Goal: Information Seeking & Learning: Find contact information

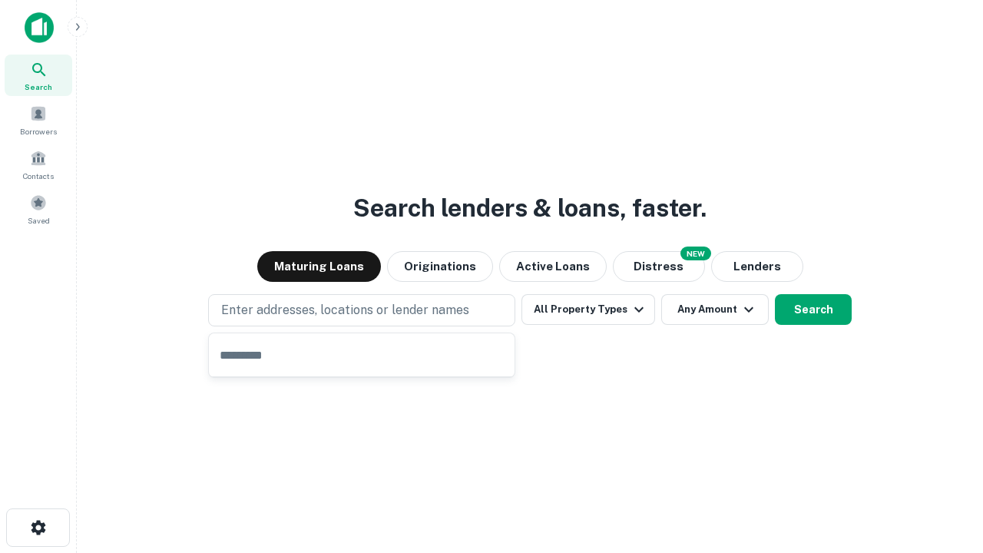
type input "**********"
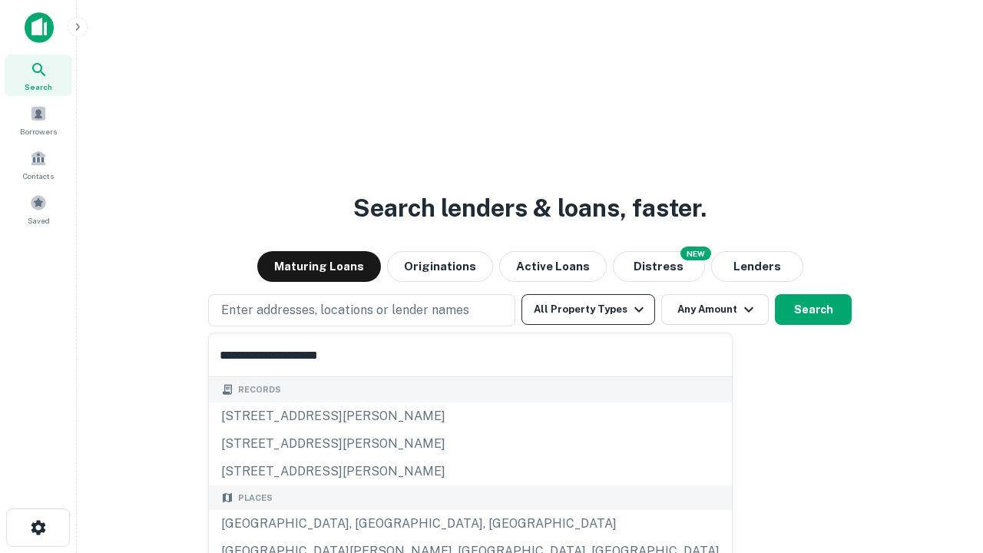
click at [367, 524] on div "Santa Monica, CA, USA" at bounding box center [470, 524] width 523 height 28
click at [588, 309] on button "All Property Types" at bounding box center [588, 309] width 134 height 31
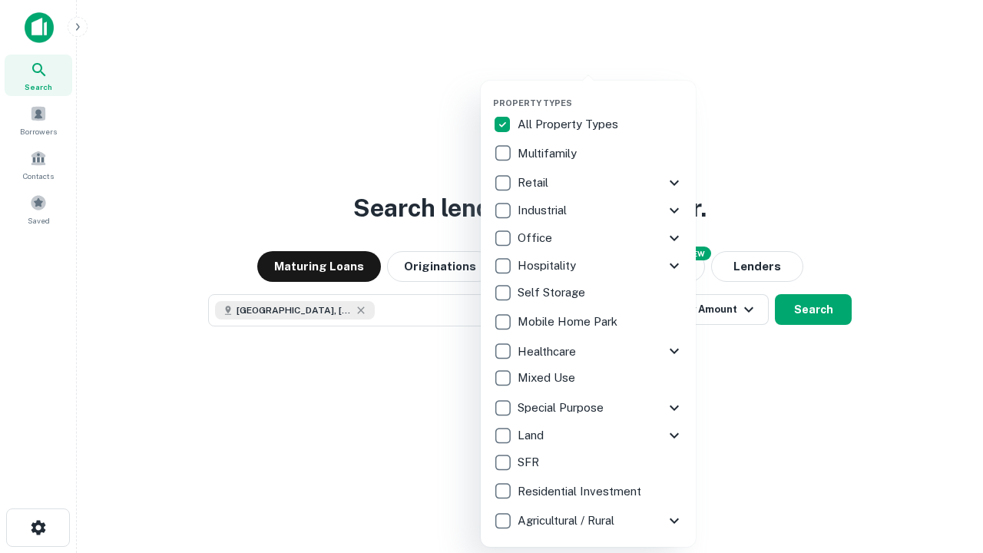
click at [600, 93] on button "button" at bounding box center [600, 93] width 215 height 1
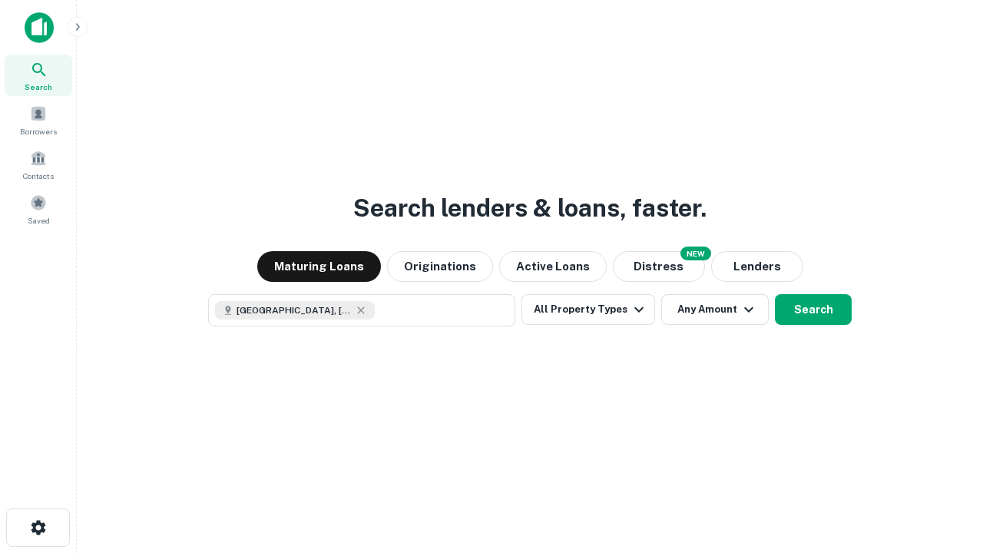
scroll to position [25, 0]
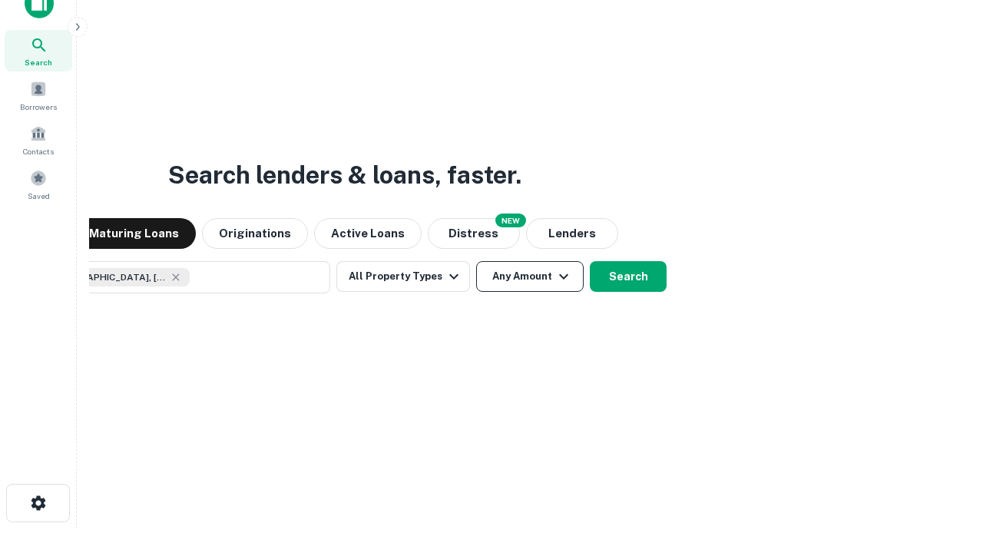
click at [476, 261] on button "Any Amount" at bounding box center [529, 276] width 107 height 31
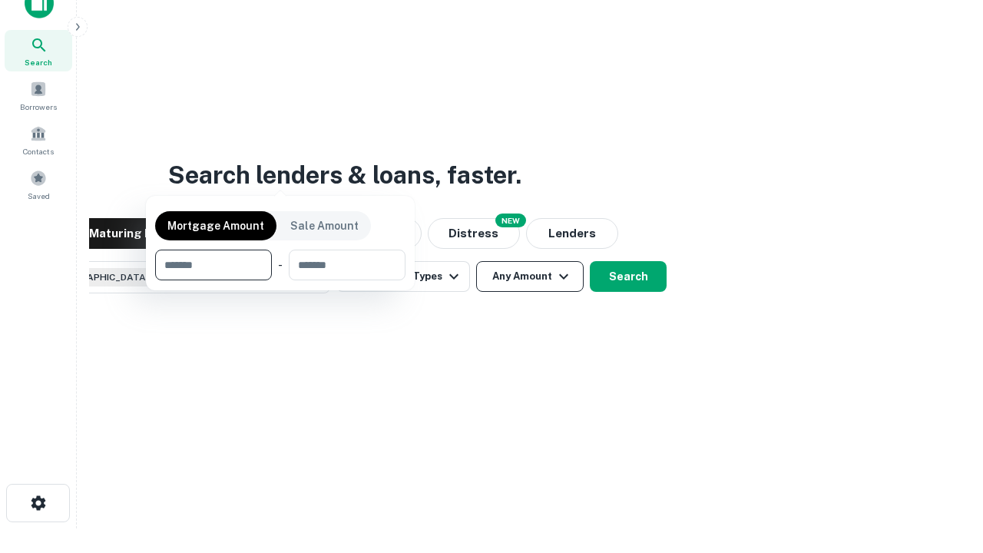
scroll to position [111, 435]
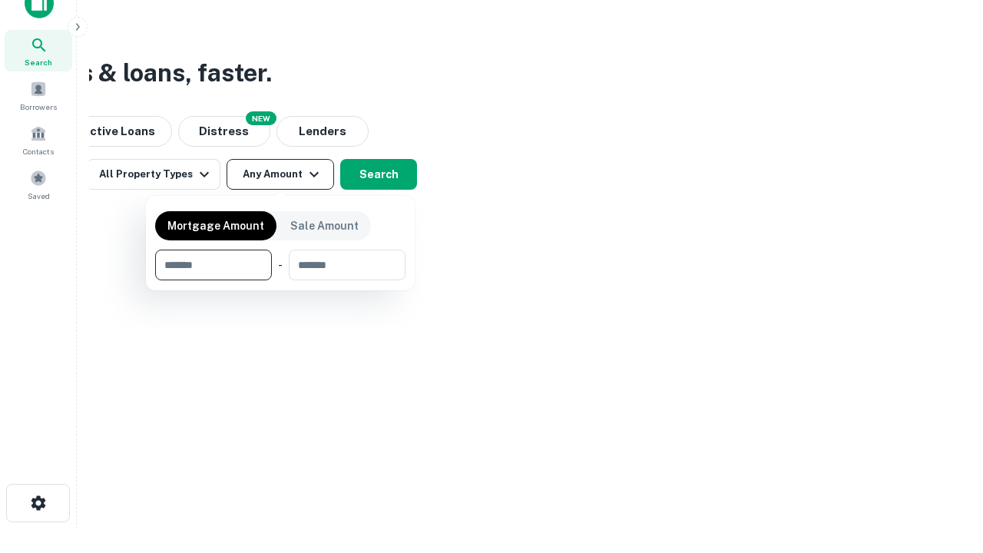
type input "*******"
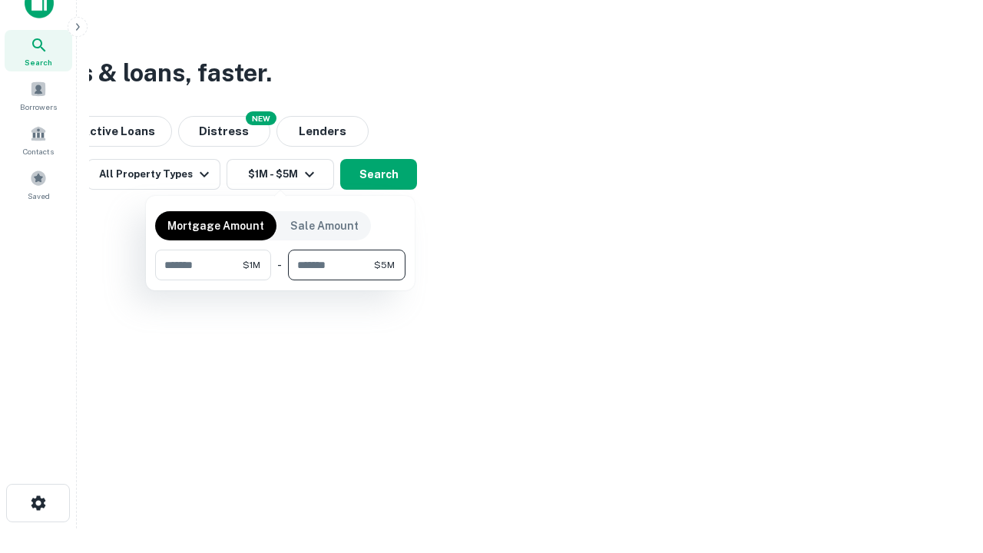
type input "*******"
click at [280, 280] on button "button" at bounding box center [280, 280] width 250 height 1
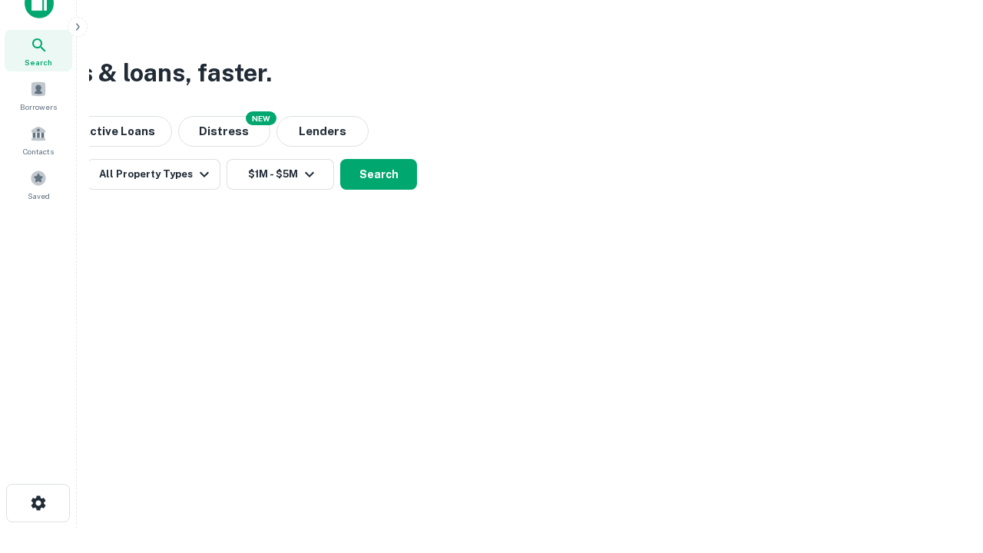
scroll to position [25, 0]
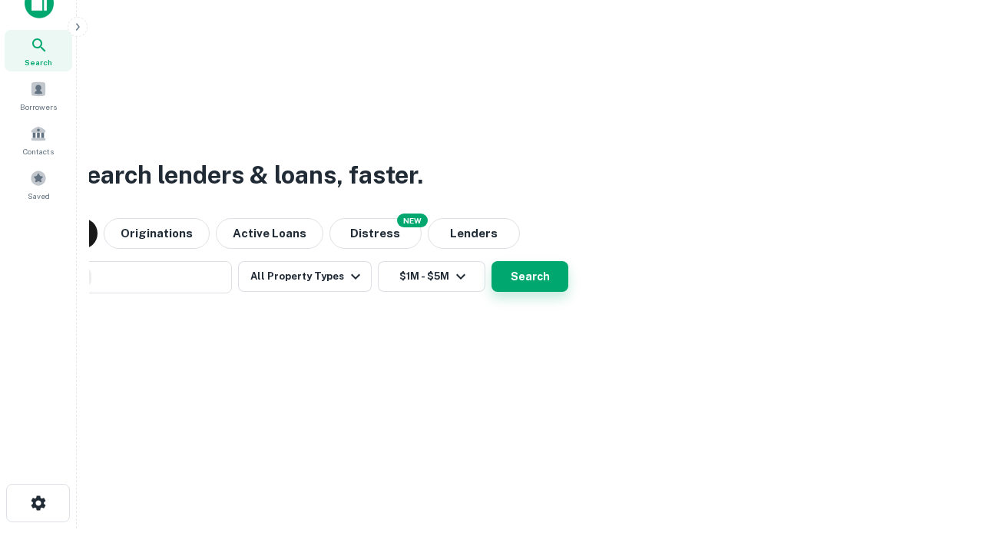
click at [491, 261] on button "Search" at bounding box center [529, 276] width 77 height 31
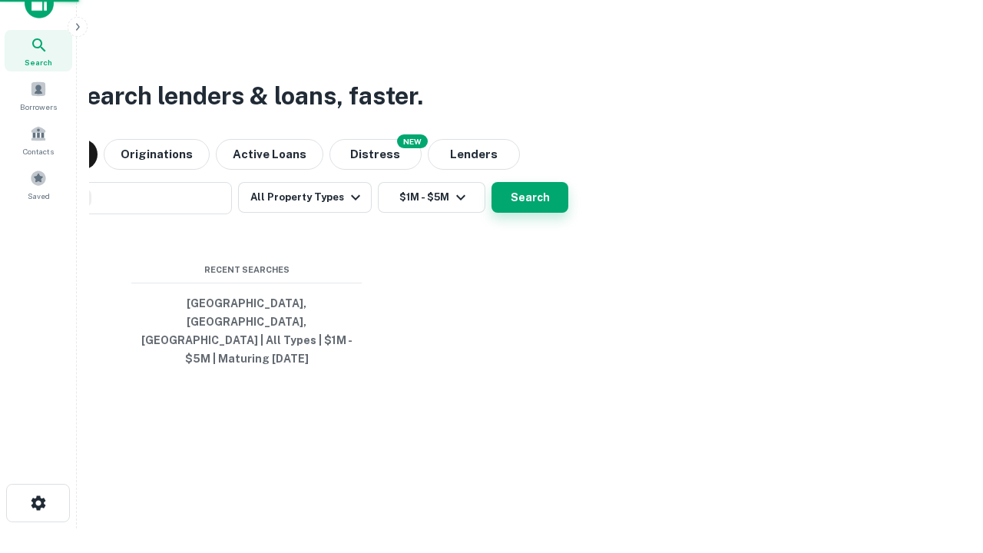
scroll to position [50, 435]
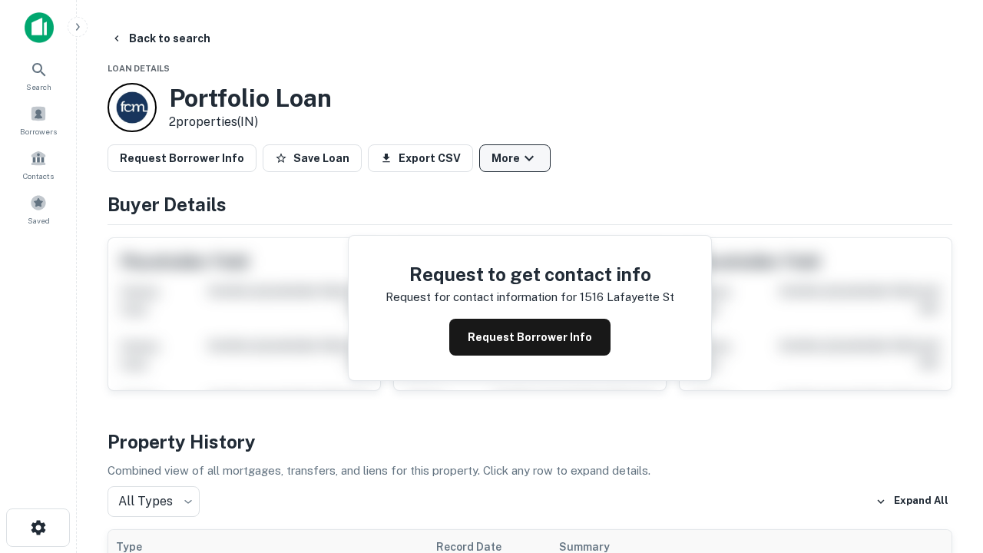
click at [514, 158] on button "More" at bounding box center [514, 158] width 71 height 28
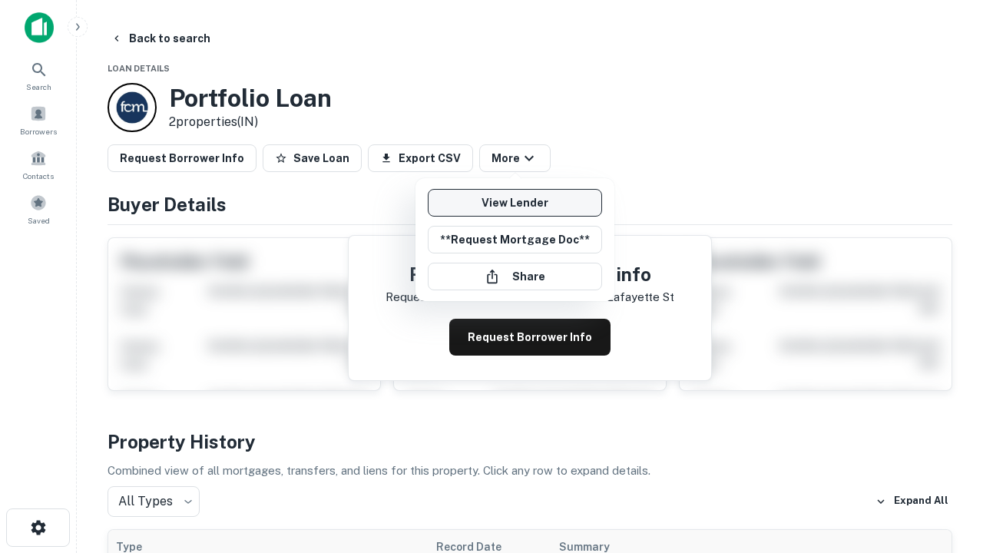
click at [514, 203] on link "View Lender" at bounding box center [515, 203] width 174 height 28
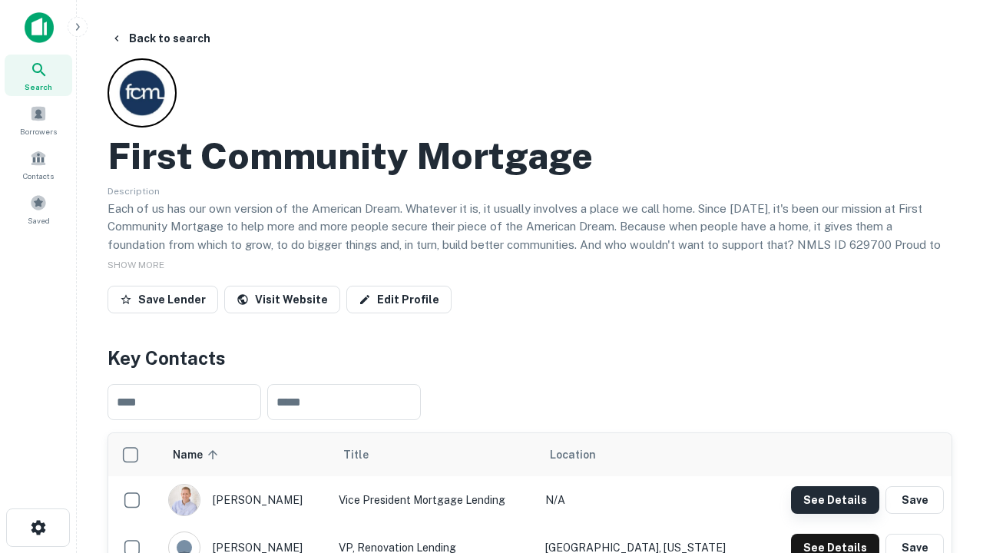
click at [835, 499] on button "See Details" at bounding box center [835, 500] width 88 height 28
click at [38, 527] on icon "button" at bounding box center [38, 527] width 18 height 18
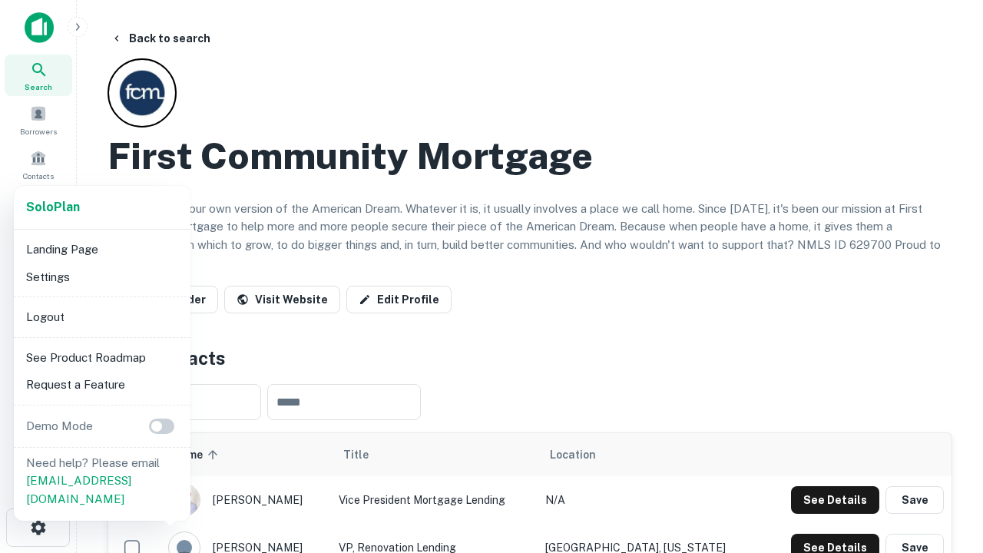
click at [101, 316] on li "Logout" at bounding box center [102, 317] width 164 height 28
